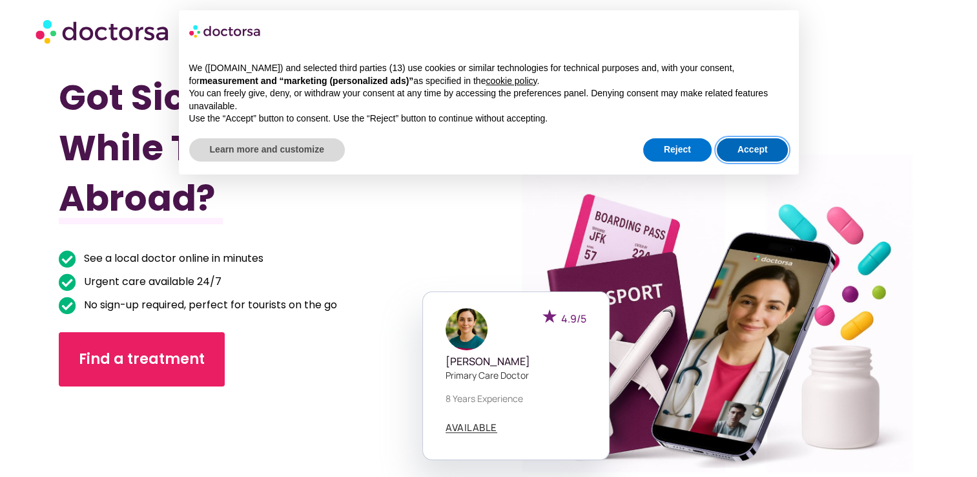
click at [752, 151] on button "Accept" at bounding box center [753, 149] width 72 height 23
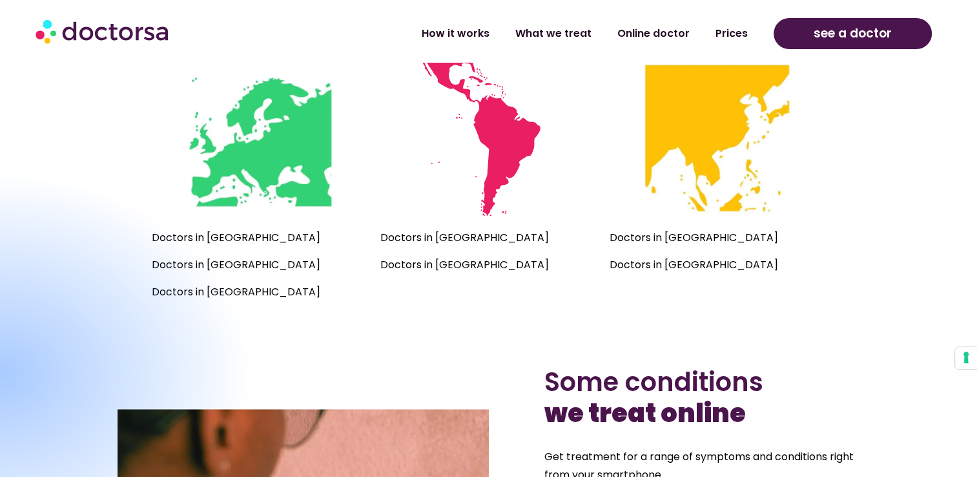
scroll to position [840, 0]
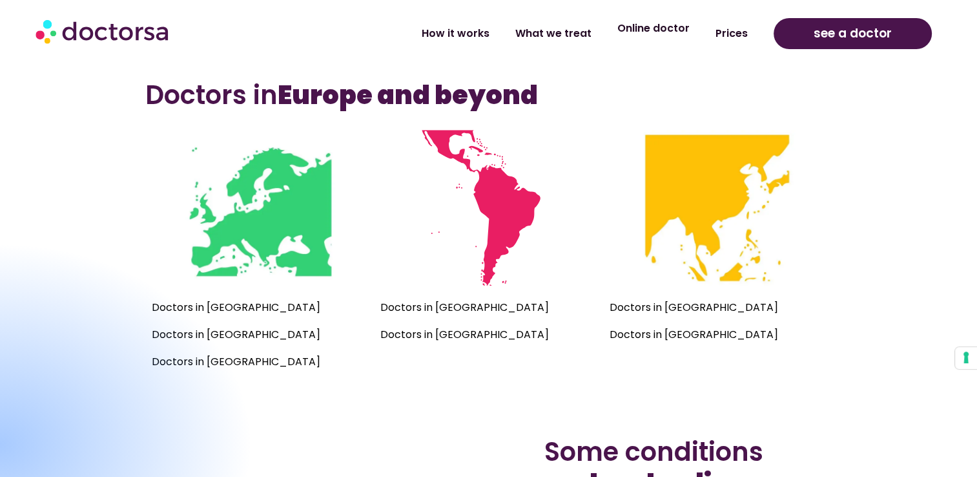
click at [651, 27] on link "Online doctor" at bounding box center [653, 29] width 98 height 30
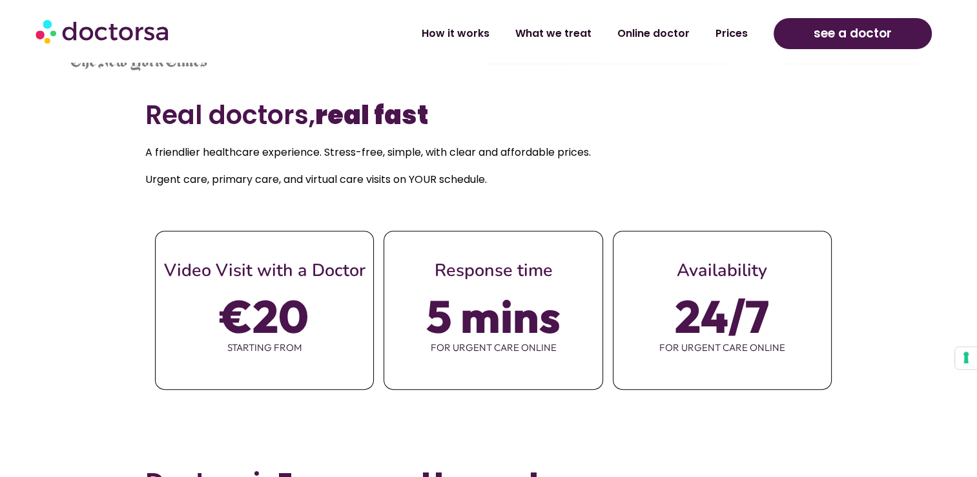
scroll to position [517, 0]
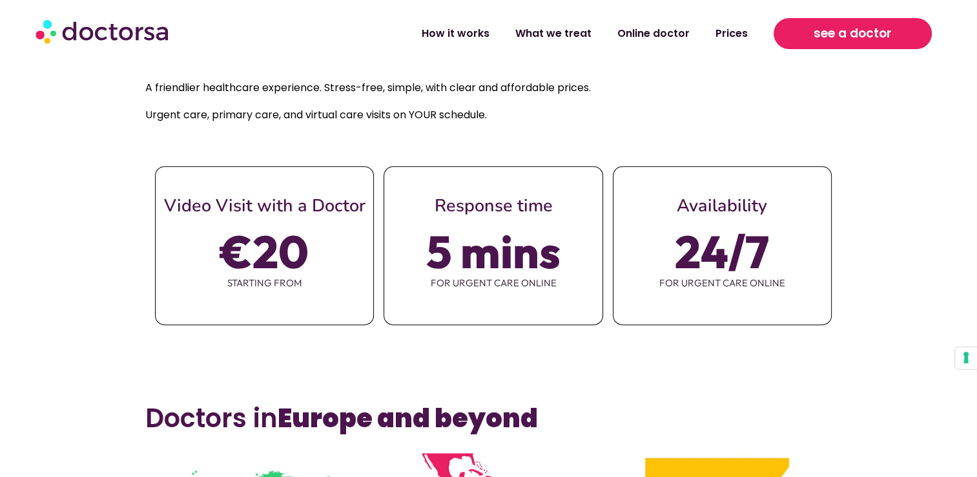
click at [845, 35] on span "see a doctor" at bounding box center [853, 33] width 78 height 21
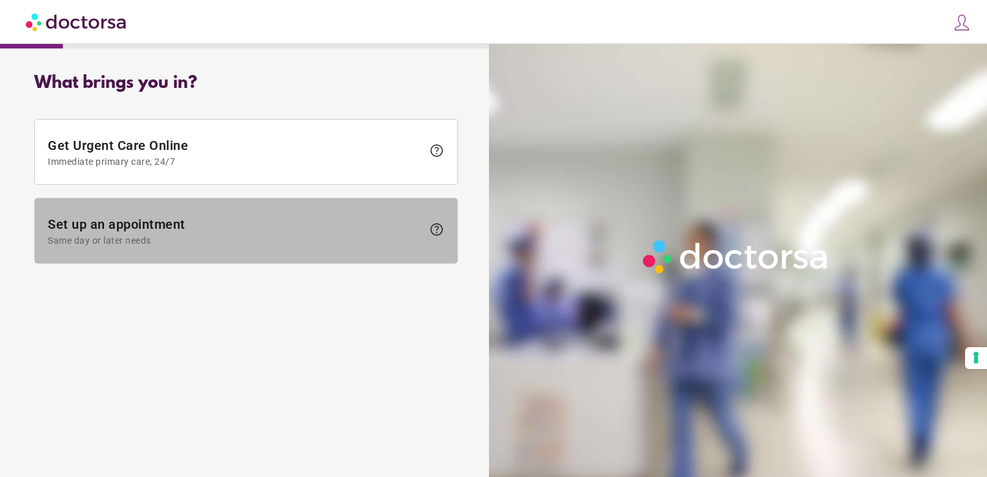
click at [180, 225] on span "Set up an appointment Same day or later needs" at bounding box center [235, 230] width 375 height 29
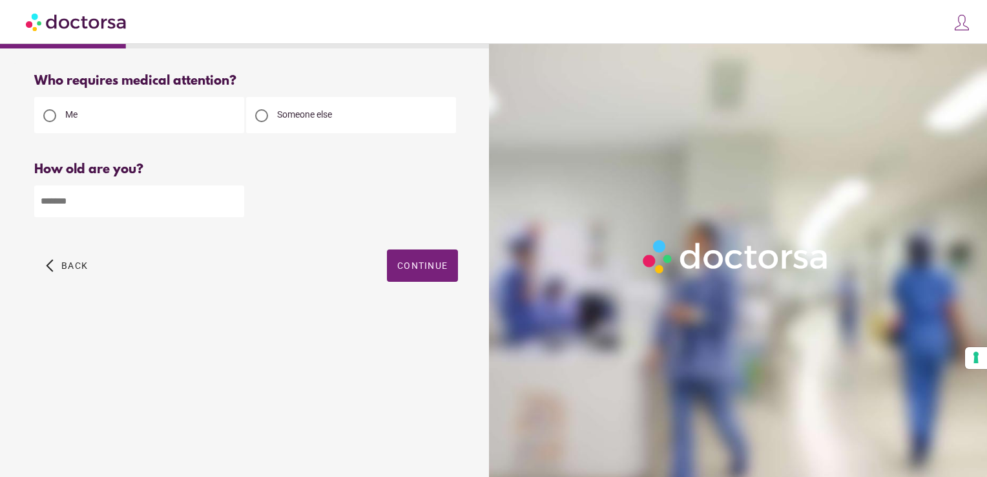
click at [173, 203] on input "number" at bounding box center [139, 201] width 210 height 32
type input "*"
click at [231, 200] on input "*" at bounding box center [139, 201] width 210 height 32
type input "**"
click at [422, 270] on span "Continue" at bounding box center [422, 265] width 50 height 10
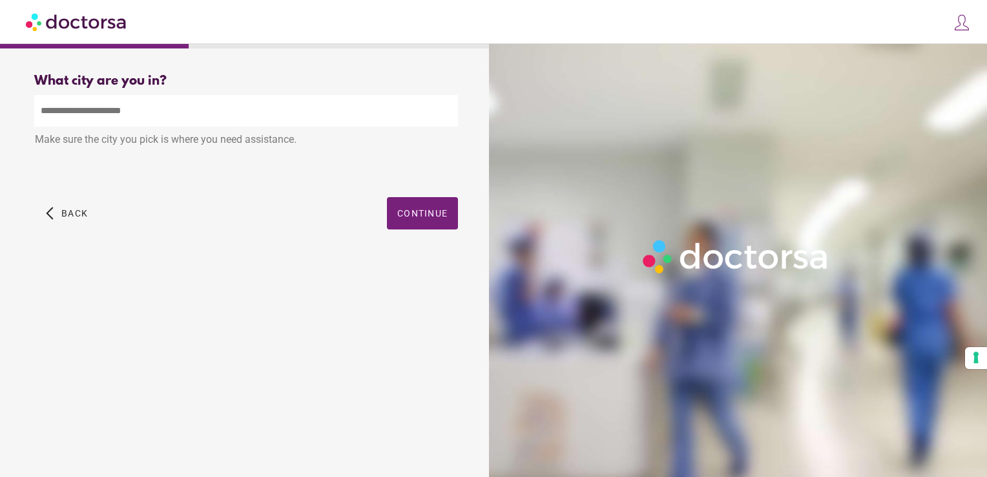
click at [155, 110] on input "text" at bounding box center [246, 111] width 424 height 32
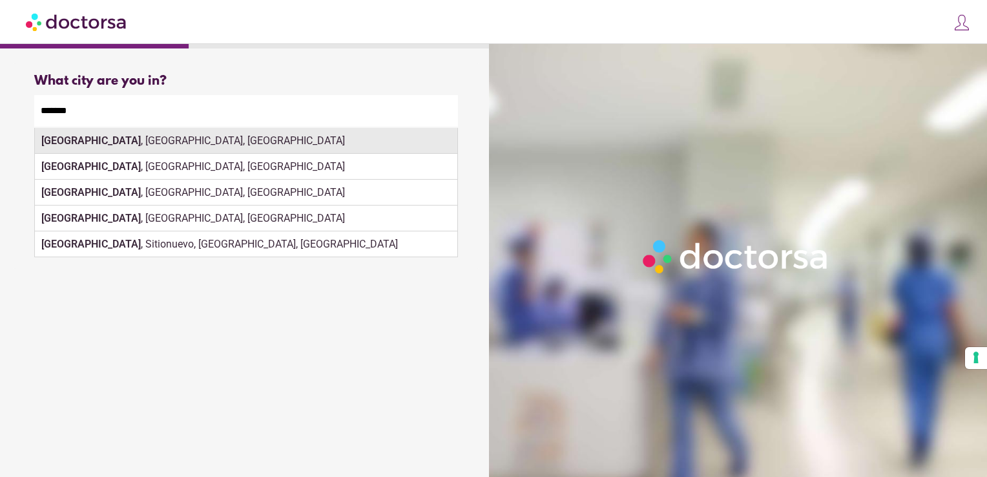
click at [132, 140] on div "Palermo , PA, Italy" at bounding box center [246, 141] width 422 height 26
type input "**********"
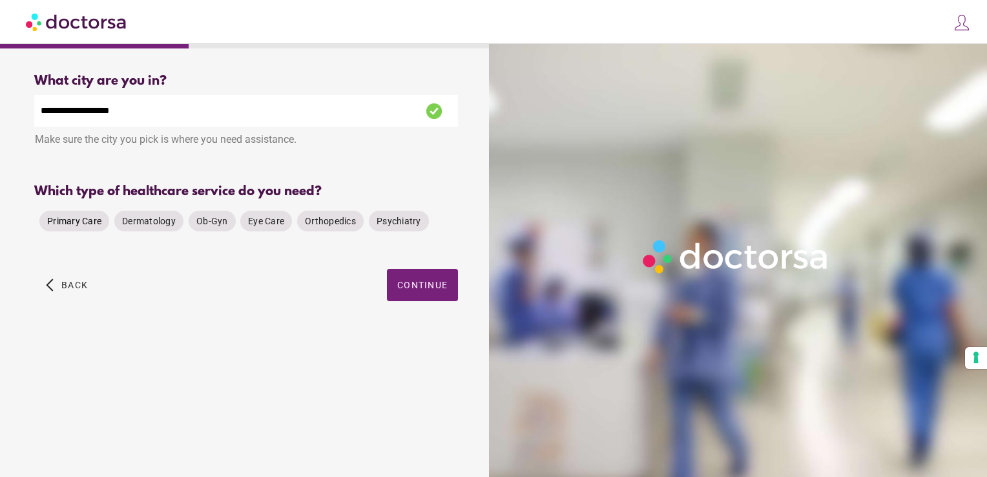
click at [70, 223] on span "Primary Care" at bounding box center [74, 221] width 54 height 10
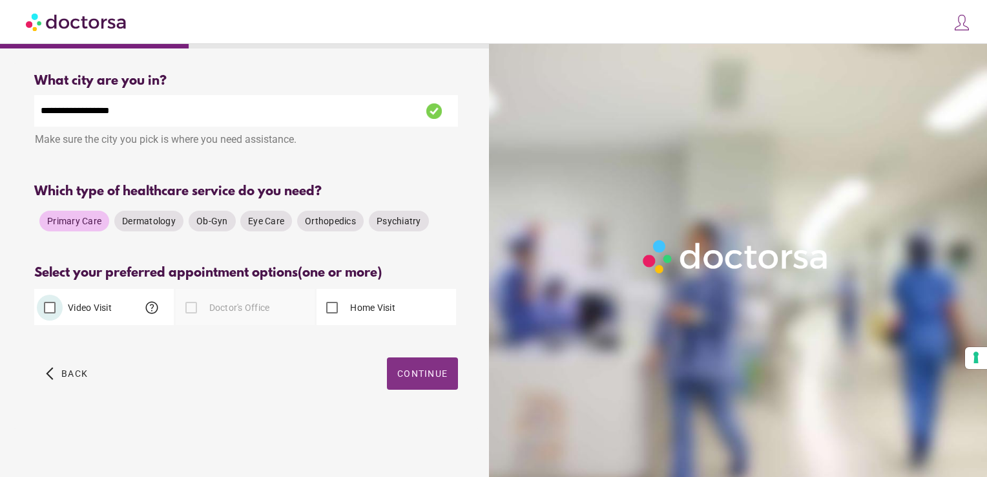
click at [439, 381] on button "Continue" at bounding box center [422, 373] width 71 height 32
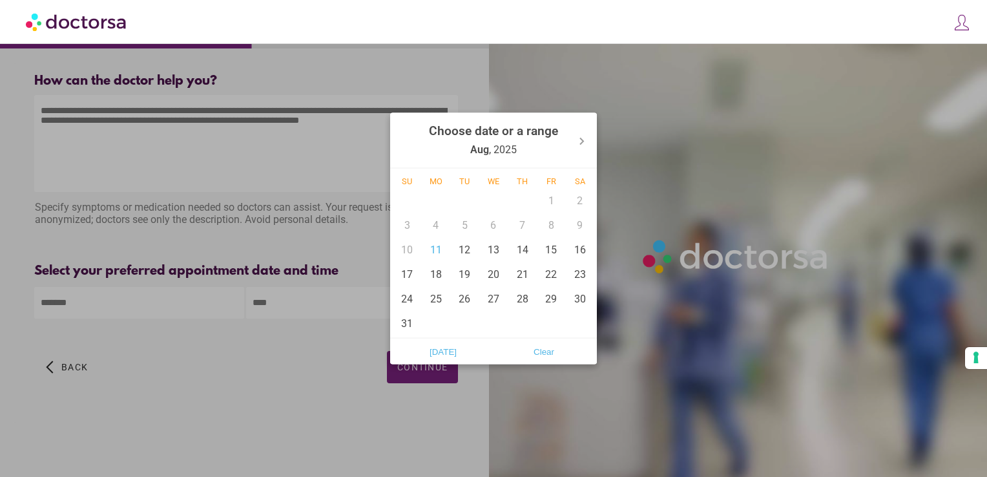
click at [166, 307] on body "**********" at bounding box center [493, 238] width 987 height 477
click at [280, 386] on div at bounding box center [493, 238] width 987 height 477
